Goal: Task Accomplishment & Management: Use online tool/utility

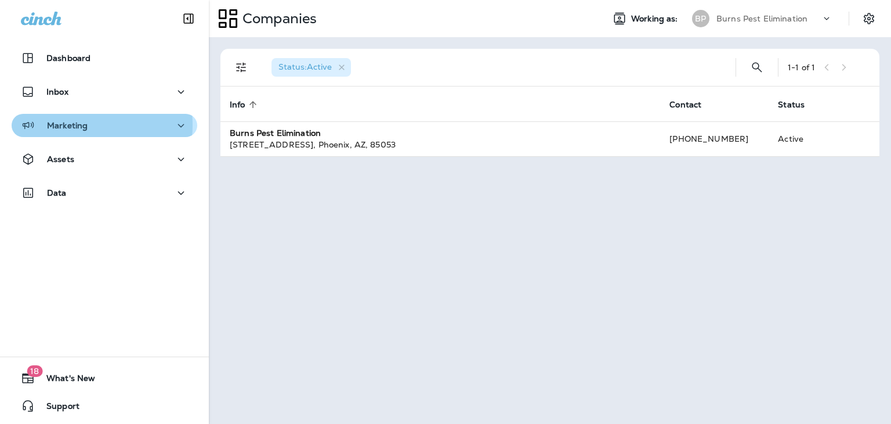
click at [71, 125] on p "Marketing" at bounding box center [67, 125] width 41 height 9
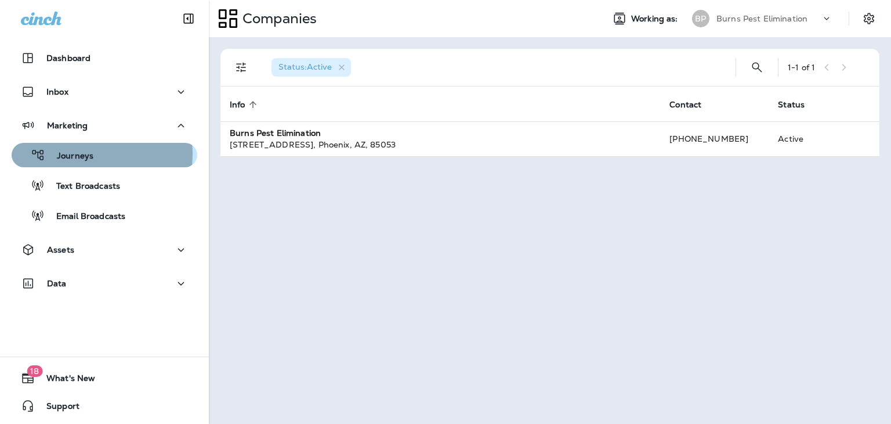
click at [77, 154] on p "Journeys" at bounding box center [69, 156] width 48 height 11
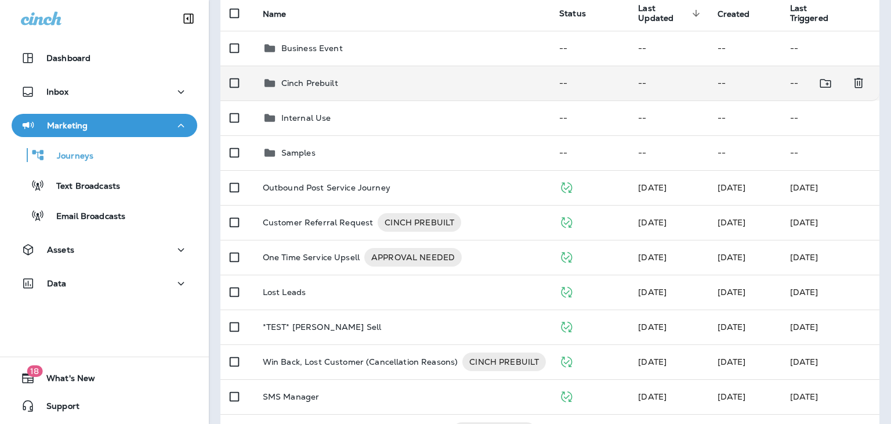
scroll to position [174, 0]
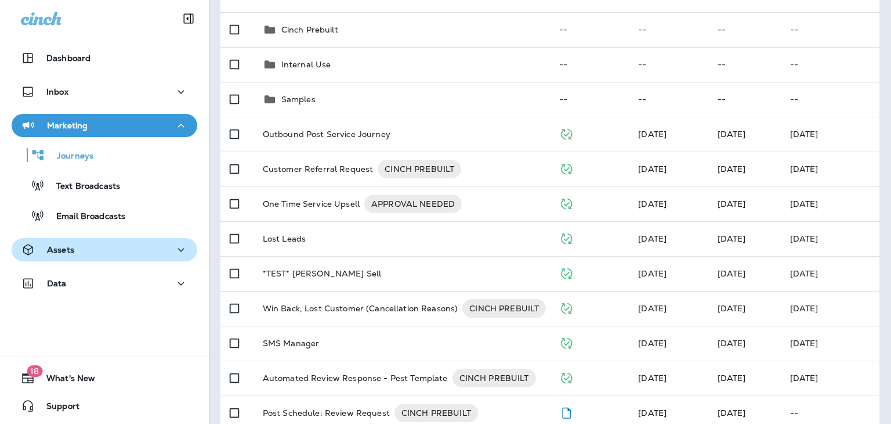
click at [96, 244] on div "Assets" at bounding box center [104, 249] width 167 height 15
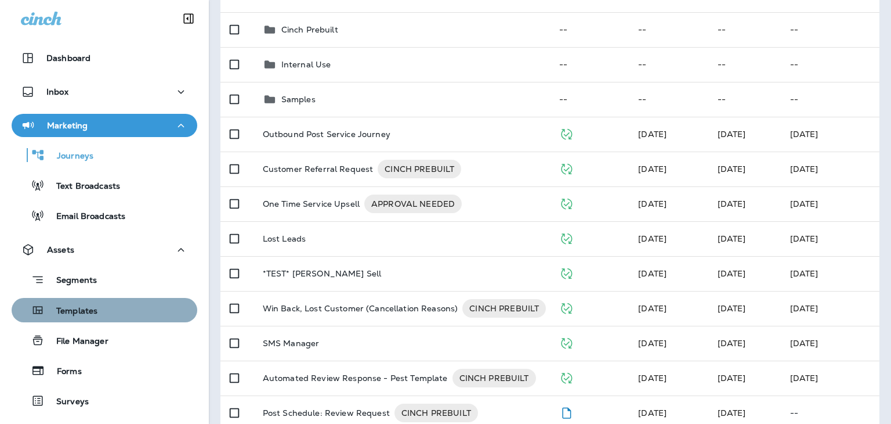
click at [115, 303] on div "Templates" at bounding box center [104, 309] width 176 height 17
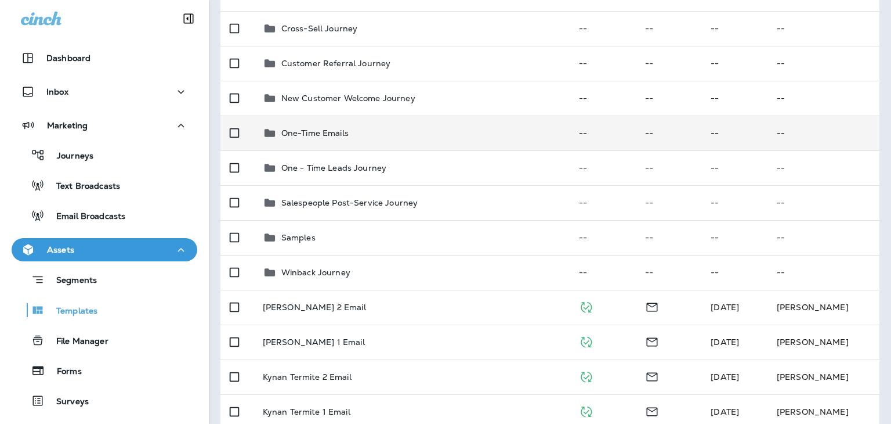
scroll to position [232, 0]
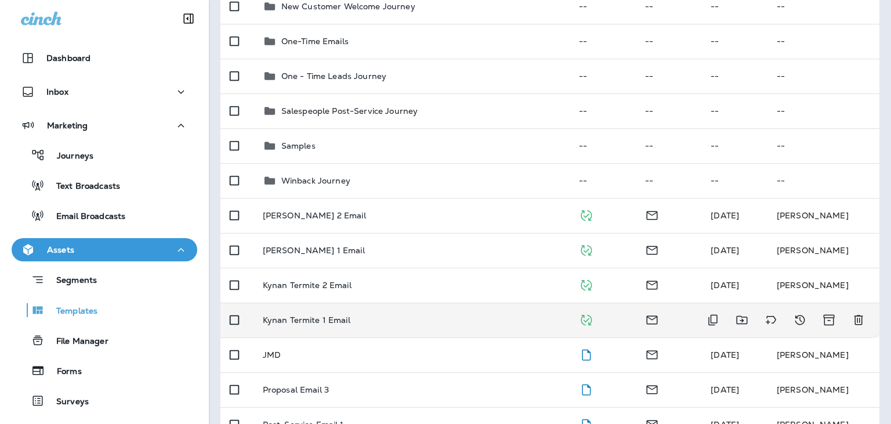
click at [336, 316] on p "Kynan Termite 1 Email" at bounding box center [307, 319] width 88 height 9
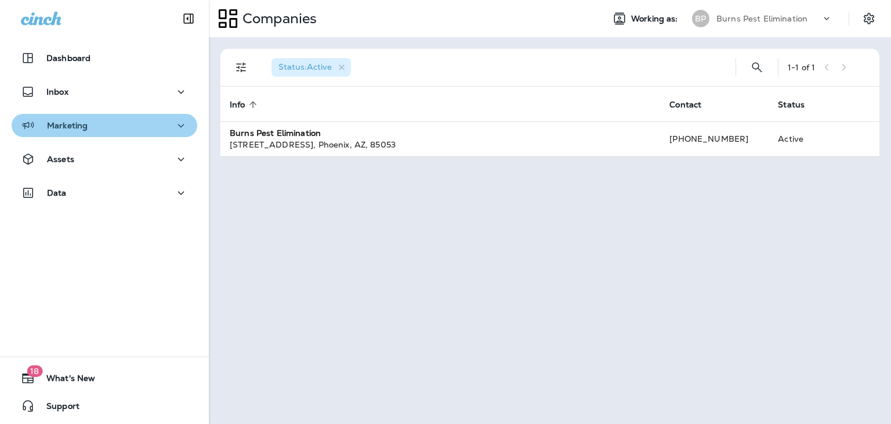
click at [114, 126] on div "Marketing" at bounding box center [104, 125] width 167 height 15
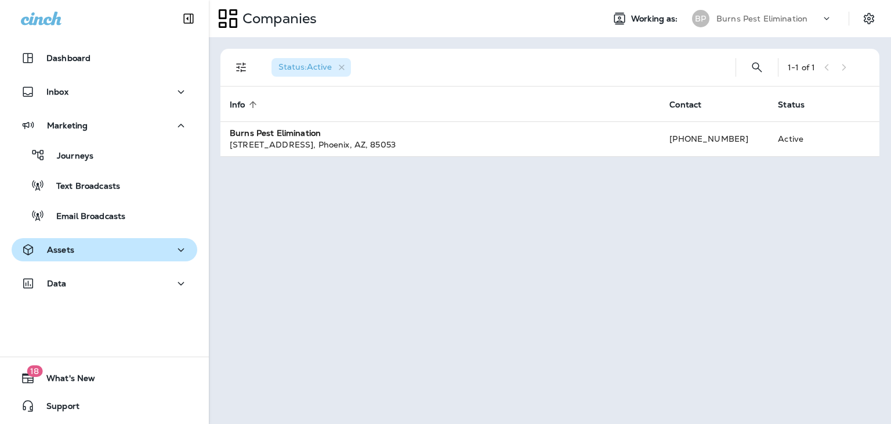
click at [125, 243] on div "Assets" at bounding box center [104, 249] width 167 height 15
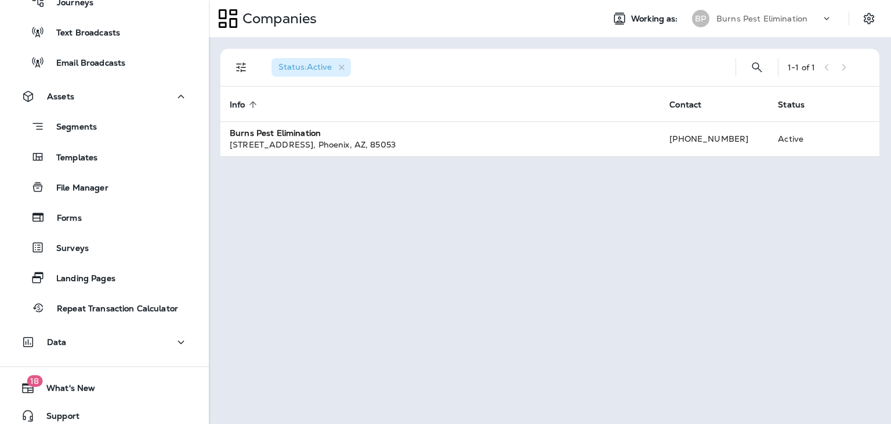
scroll to position [163, 0]
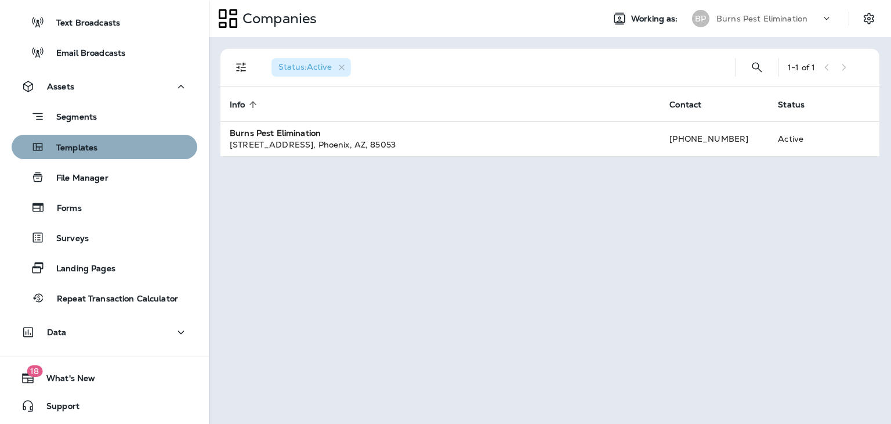
click at [125, 151] on div "Templates" at bounding box center [104, 146] width 176 height 17
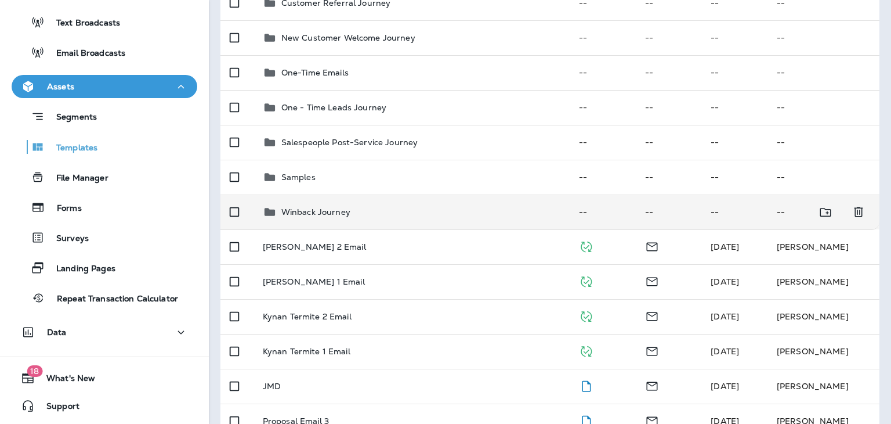
scroll to position [174, 0]
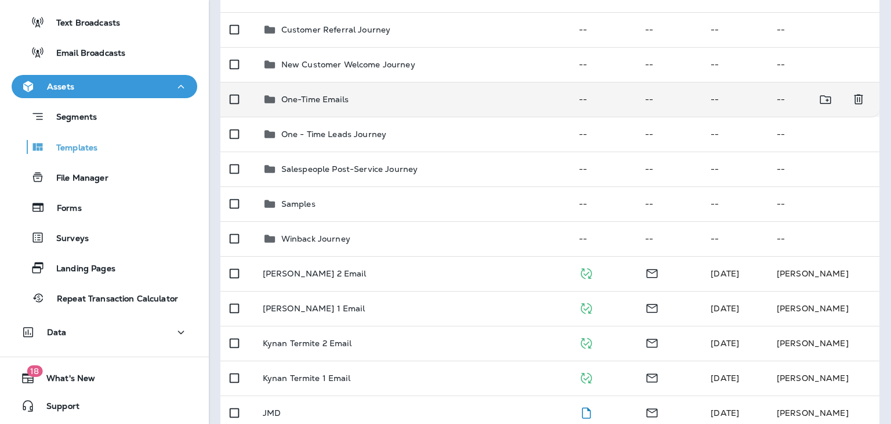
click at [341, 105] on div "One-Time Emails" at bounding box center [314, 99] width 67 height 14
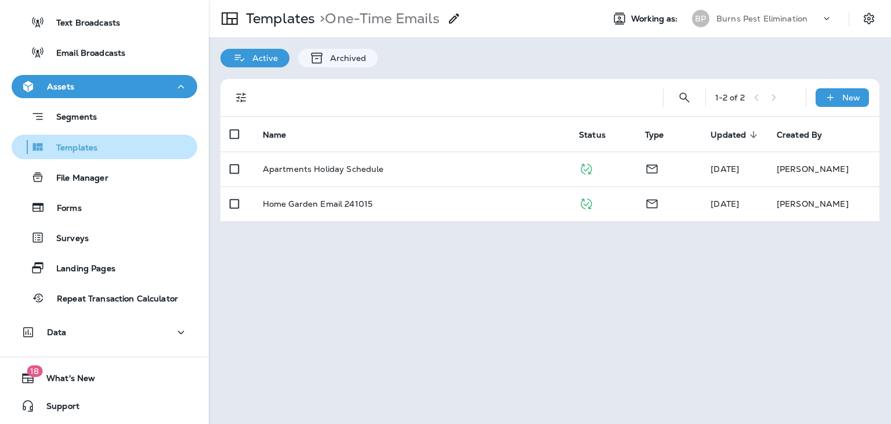
click at [137, 142] on div "Templates" at bounding box center [104, 146] width 176 height 17
click at [133, 149] on div "Templates" at bounding box center [104, 146] width 176 height 17
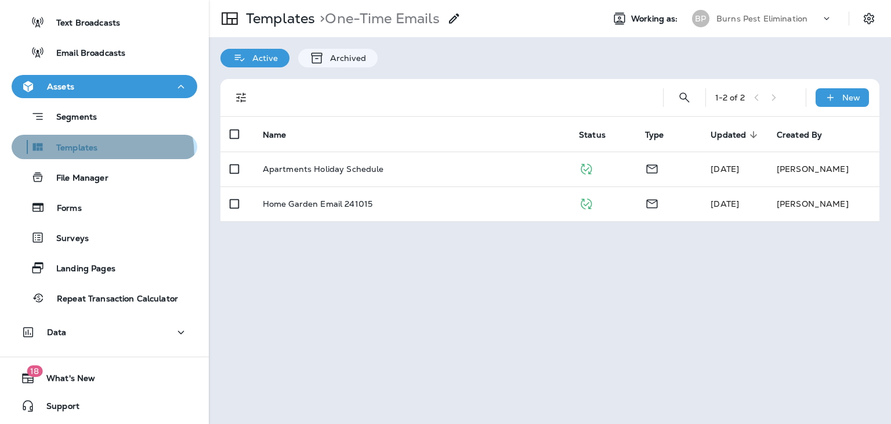
click at [82, 155] on button "Templates" at bounding box center [105, 147] width 186 height 24
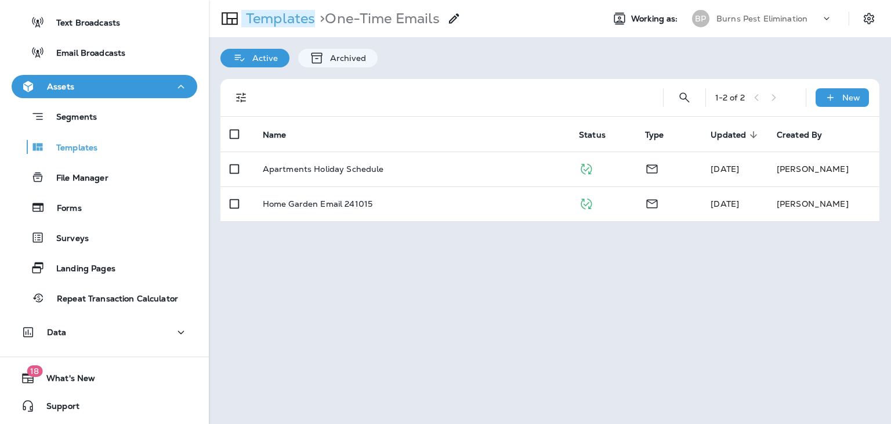
click at [274, 14] on p "Templates" at bounding box center [278, 18] width 74 height 17
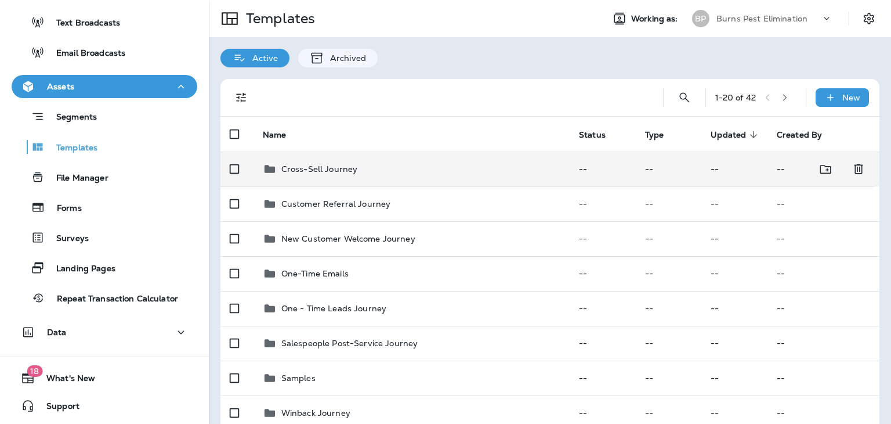
click at [354, 173] on p "Cross-Sell Journey" at bounding box center [319, 168] width 77 height 9
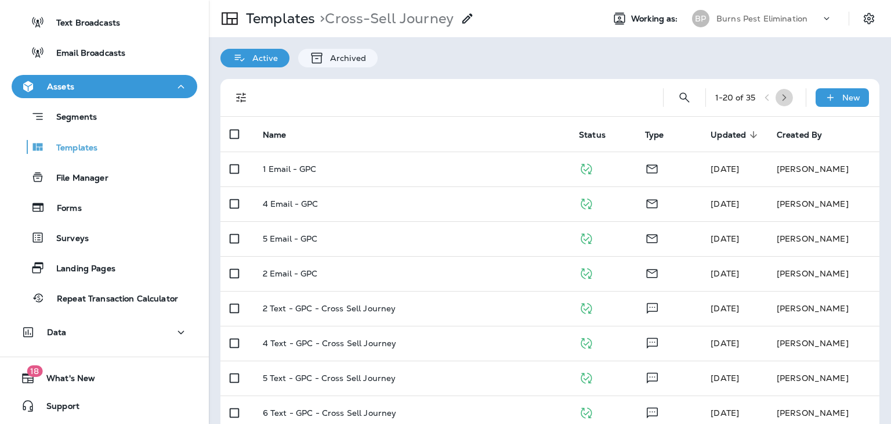
click at [780, 99] on icon "button" at bounding box center [784, 97] width 8 height 8
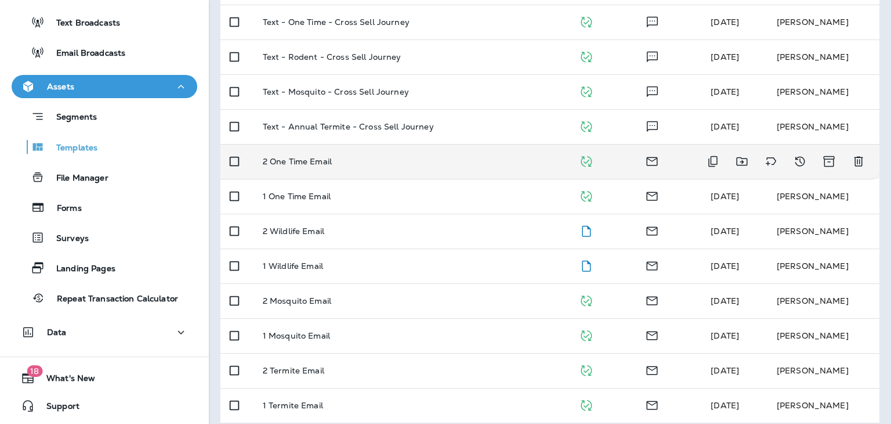
scroll to position [262, 0]
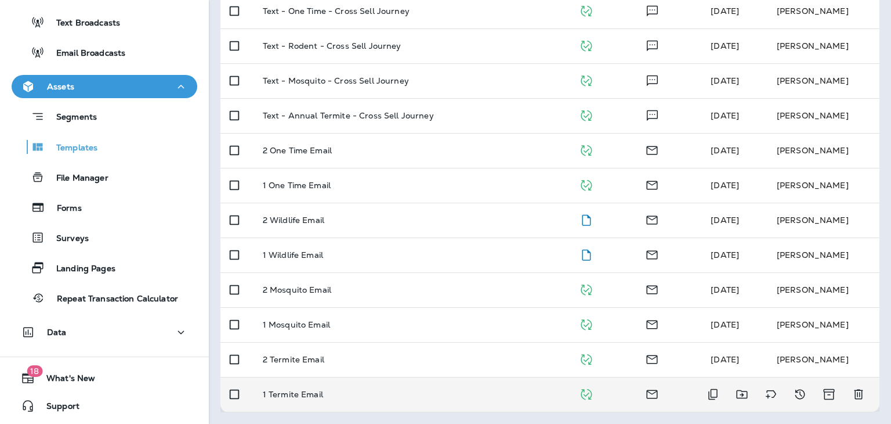
click at [366, 394] on div "1 Termite Email" at bounding box center [412, 393] width 298 height 9
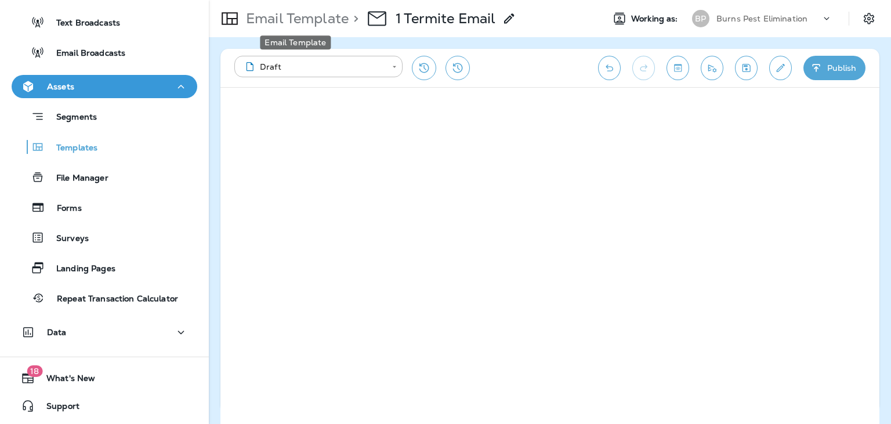
drag, startPoint x: 285, startPoint y: 16, endPoint x: 224, endPoint y: 82, distance: 89.5
click at [224, 82] on div "**********" at bounding box center [549, 68] width 659 height 38
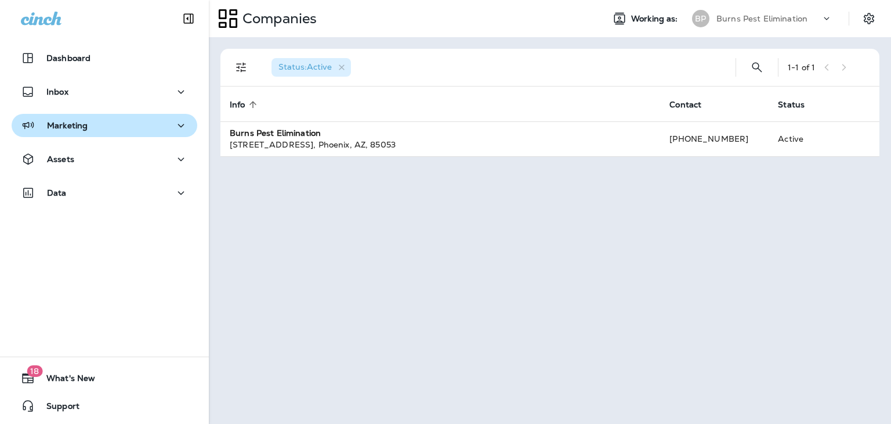
click at [88, 123] on div "Marketing" at bounding box center [104, 125] width 167 height 15
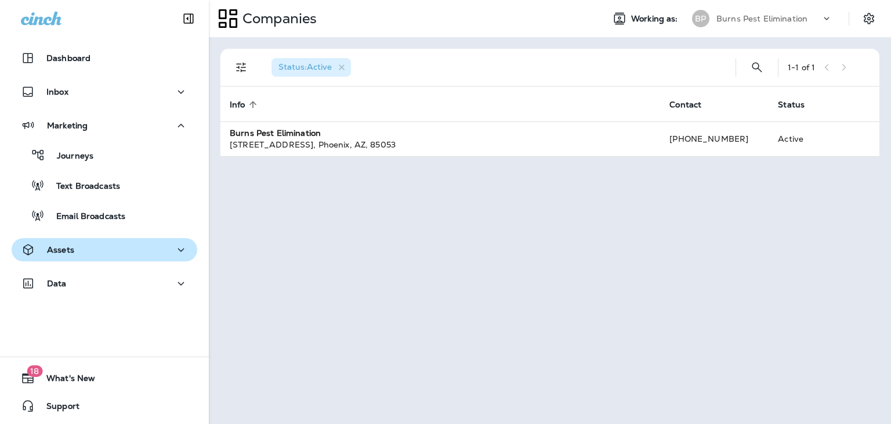
click at [96, 258] on button "Assets" at bounding box center [105, 249] width 186 height 23
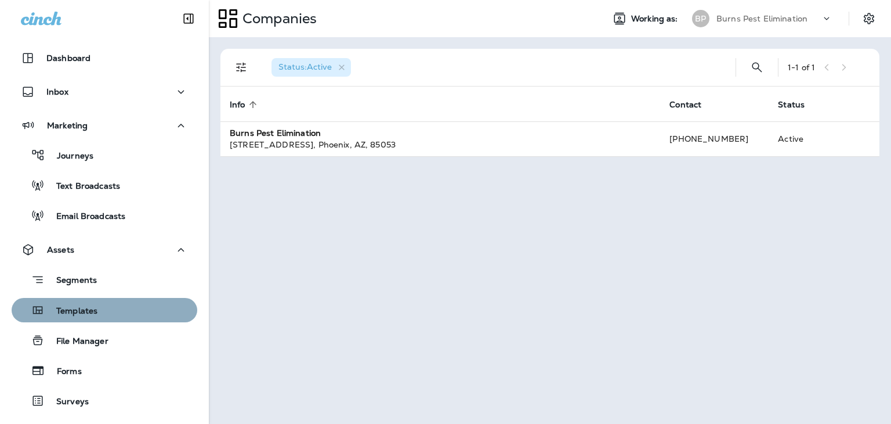
click at [108, 311] on div "Templates" at bounding box center [104, 309] width 176 height 17
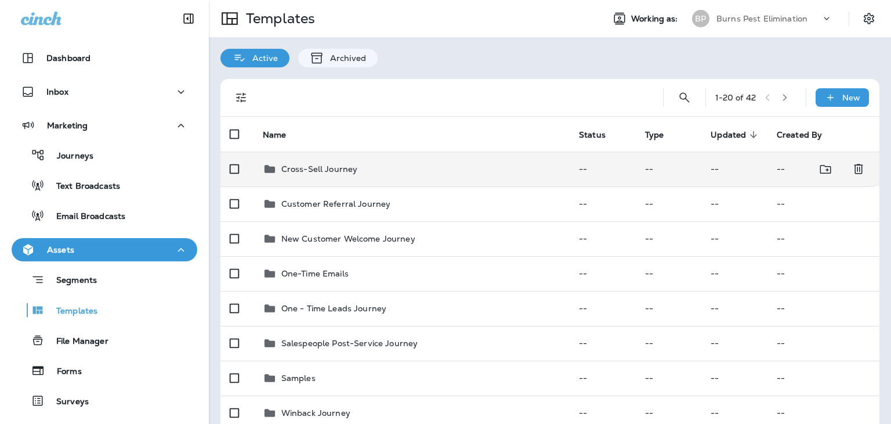
click at [346, 182] on td "Cross-Sell Journey" at bounding box center [412, 168] width 316 height 35
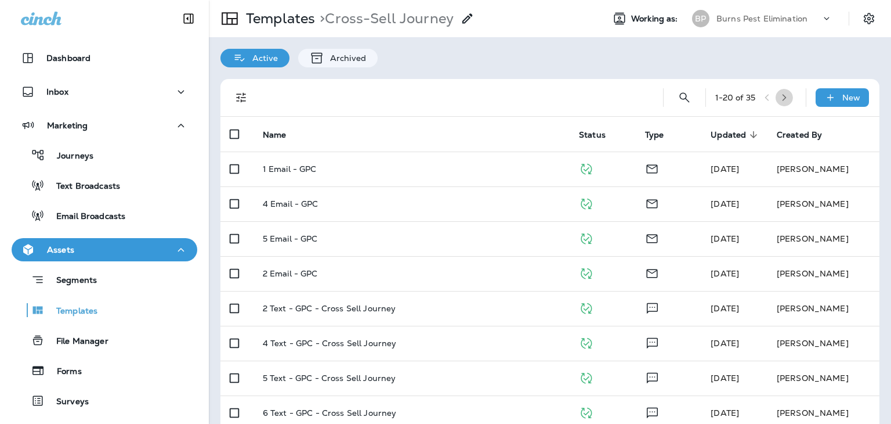
click at [786, 102] on button "button" at bounding box center [784, 97] width 17 height 17
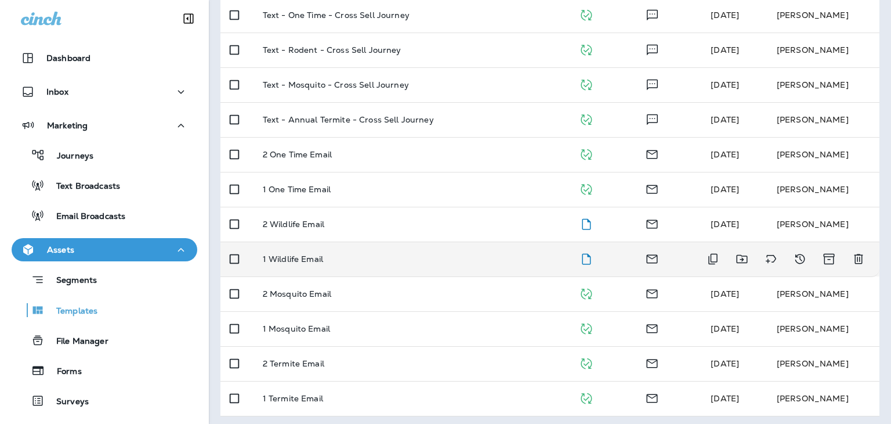
scroll to position [262, 0]
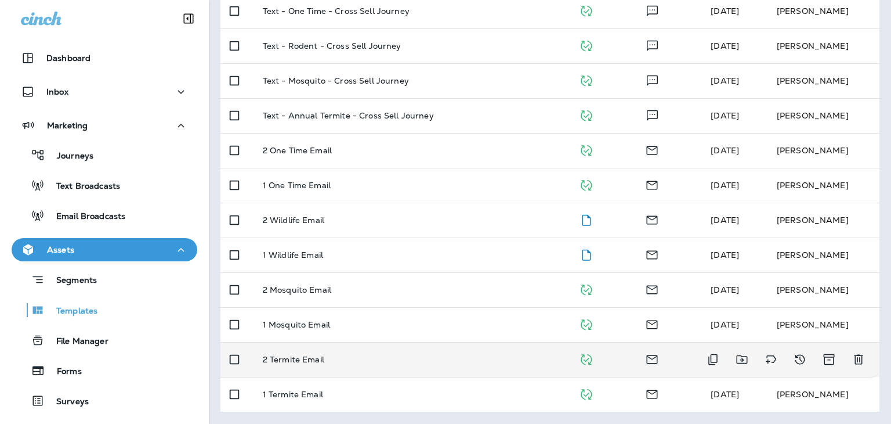
click at [330, 360] on div "2 Termite Email" at bounding box center [412, 358] width 298 height 9
